Goal: Find specific page/section: Find specific page/section

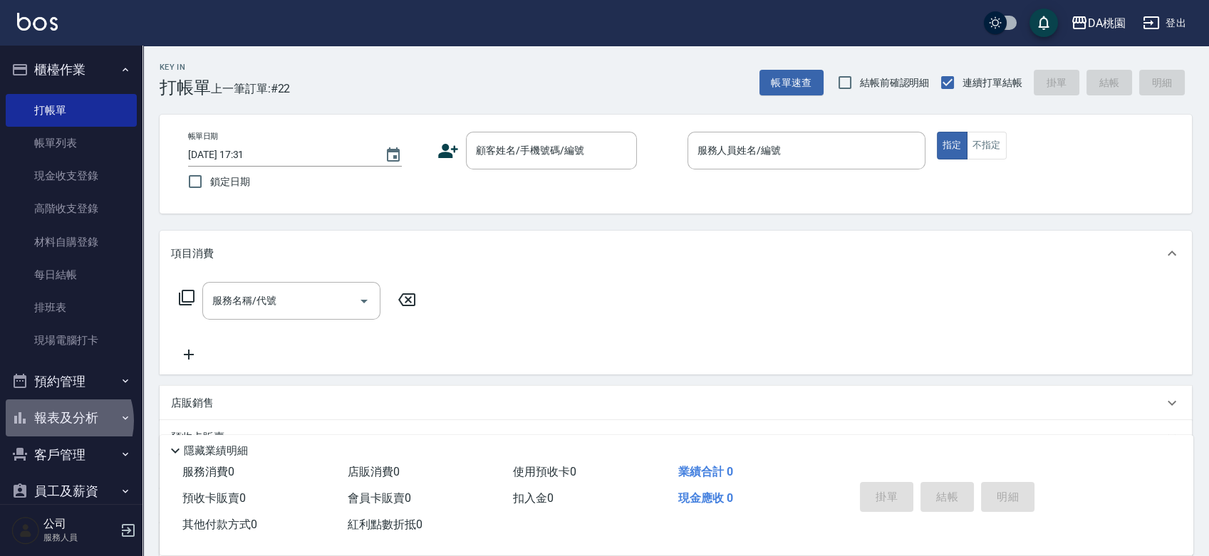
click at [58, 421] on button "報表及分析" at bounding box center [71, 418] width 131 height 37
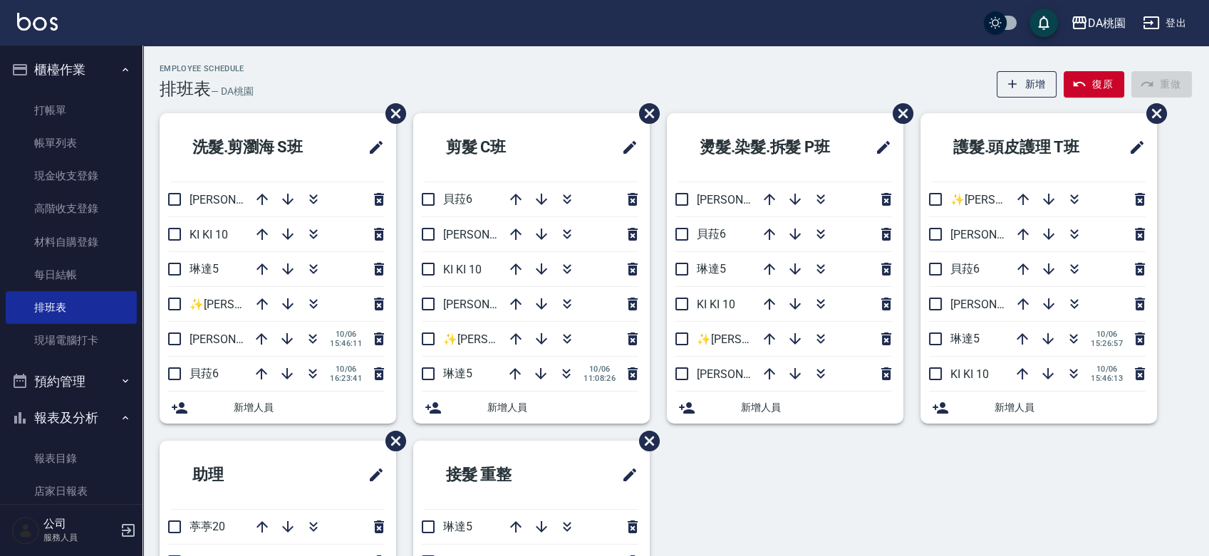
click at [51, 416] on button "報表及分析" at bounding box center [71, 418] width 131 height 37
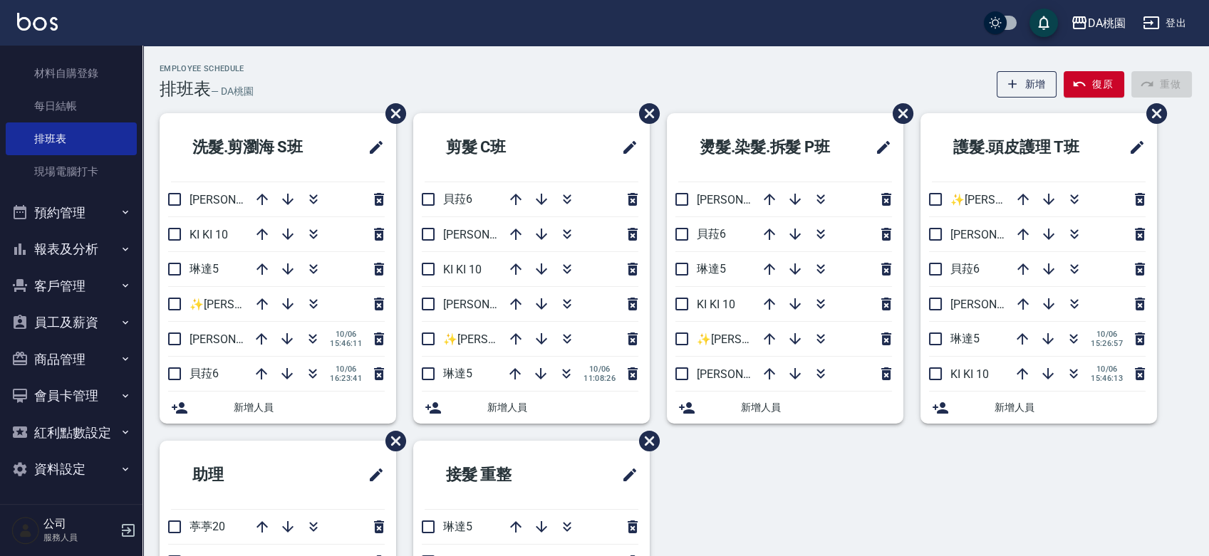
click at [60, 254] on button "報表及分析" at bounding box center [71, 249] width 131 height 37
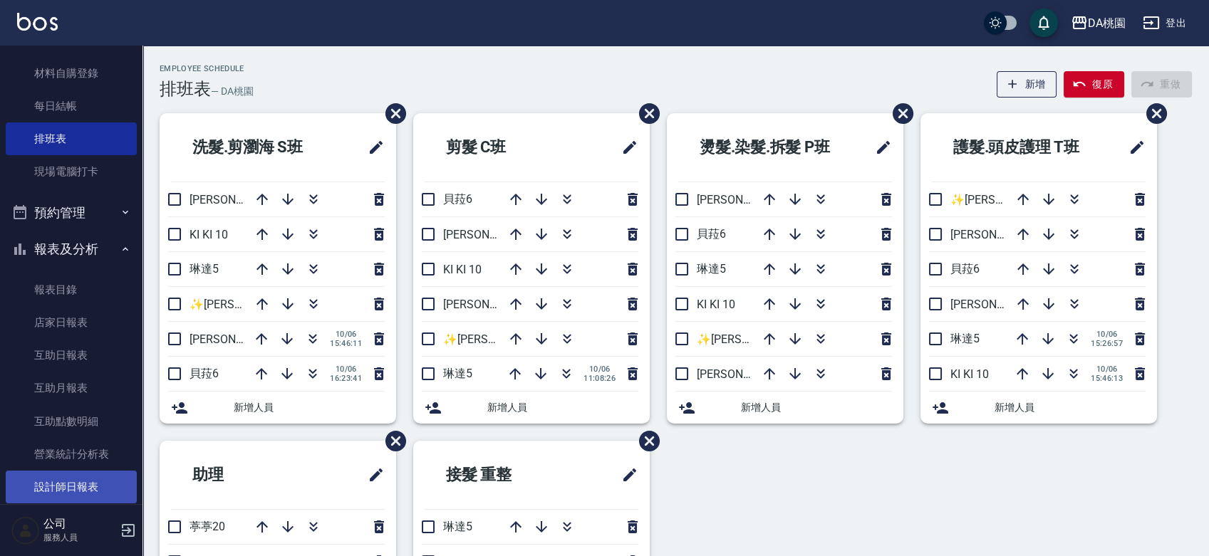
click at [73, 477] on link "設計師日報表" at bounding box center [71, 487] width 131 height 33
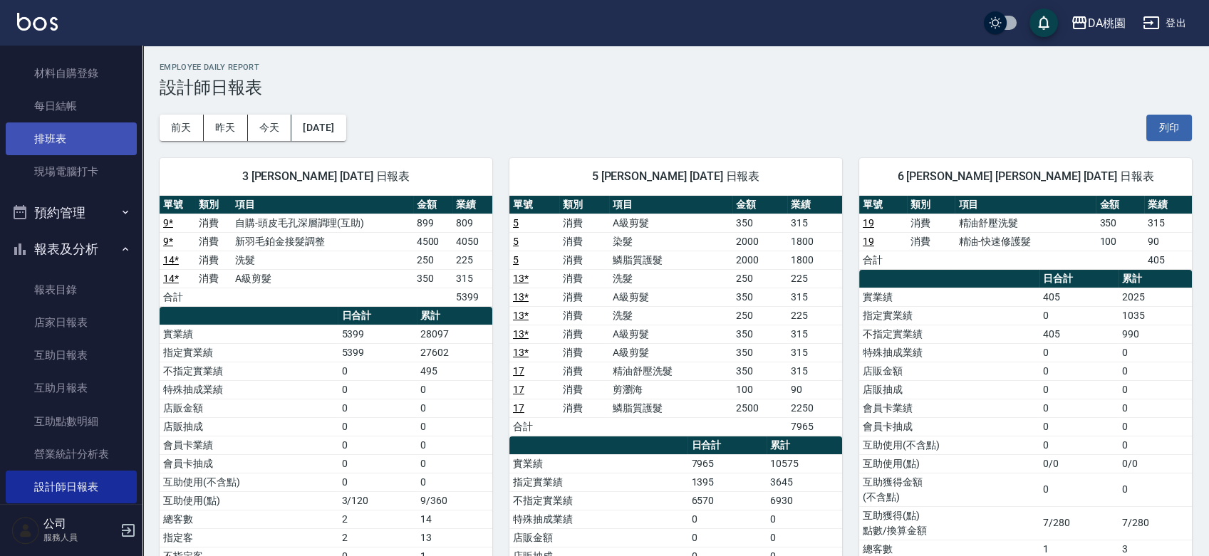
click at [64, 135] on link "排班表" at bounding box center [71, 139] width 131 height 33
